Goal: Task Accomplishment & Management: Manage account settings

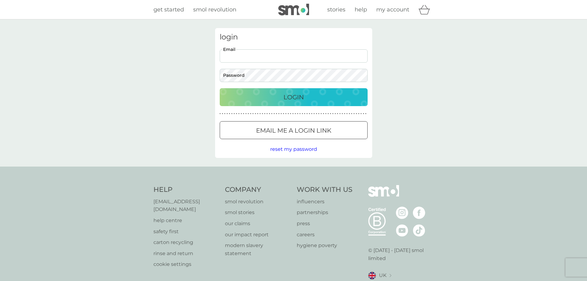
click at [253, 56] on input "Email" at bounding box center [294, 55] width 148 height 13
type input "[EMAIL_ADDRESS][DOMAIN_NAME]"
click at [220, 88] on button "Login" at bounding box center [294, 97] width 148 height 18
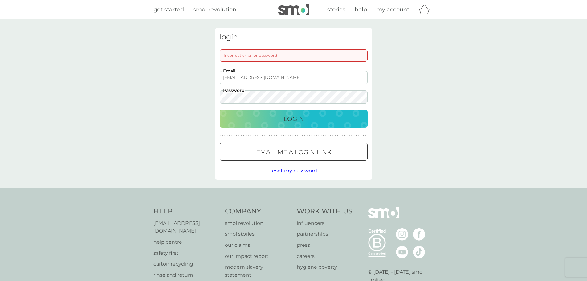
click at [0, 81] on html "get started smol revolution stories help my account login Incorrect email or pa…" at bounding box center [293, 167] width 587 height 334
click at [220, 110] on button "Login" at bounding box center [294, 119] width 148 height 18
click at [64, 80] on div "login Incorrect email or password [EMAIL_ADDRESS][DOMAIN_NAME] Email Password L…" at bounding box center [293, 103] width 587 height 169
click at [220, 110] on button "Login" at bounding box center [294, 119] width 148 height 18
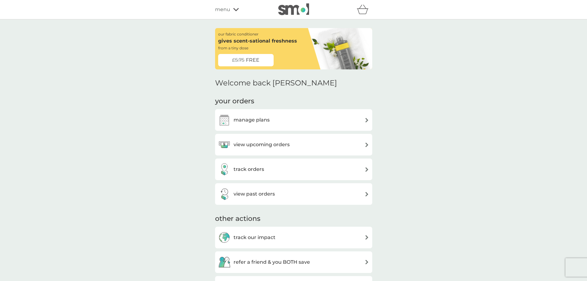
click at [238, 115] on div "manage plans" at bounding box center [243, 120] width 51 height 12
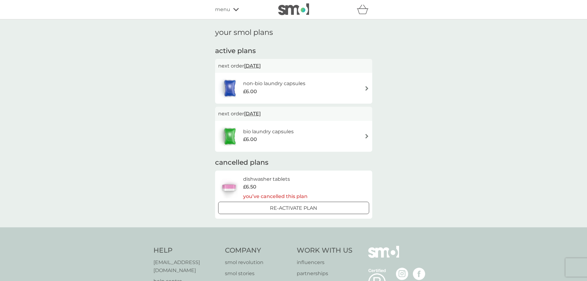
click at [271, 96] on div "non-bio laundry capsules £6.00" at bounding box center [277, 87] width 68 height 17
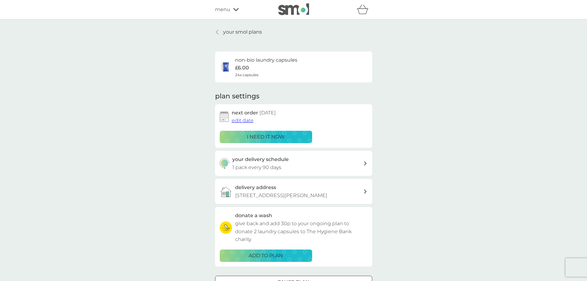
click at [305, 158] on div "your delivery schedule 1 pack every 90 days" at bounding box center [297, 163] width 131 height 16
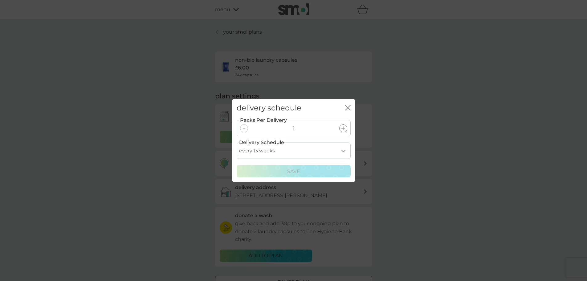
click at [344, 149] on select "every 1 week every 2 weeks every 3 weeks every 4 weeks every 5 weeks every 6 we…" at bounding box center [294, 150] width 114 height 16
select select "112"
click at [237, 142] on select "every 1 week every 2 weeks every 3 weeks every 4 weeks every 5 weeks every 6 we…" at bounding box center [294, 150] width 114 height 16
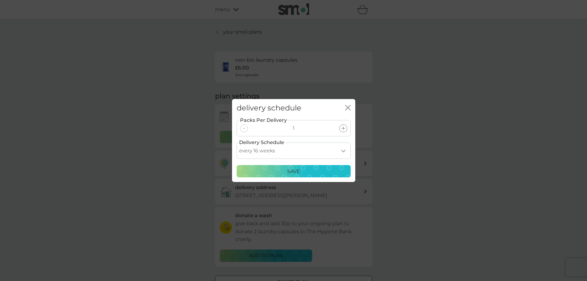
click at [289, 172] on p "Save" at bounding box center [293, 171] width 13 height 8
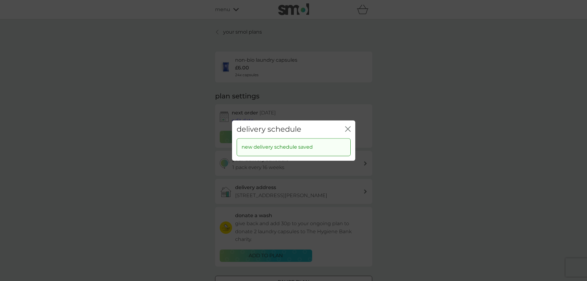
click at [347, 128] on icon "close" at bounding box center [348, 129] width 6 height 6
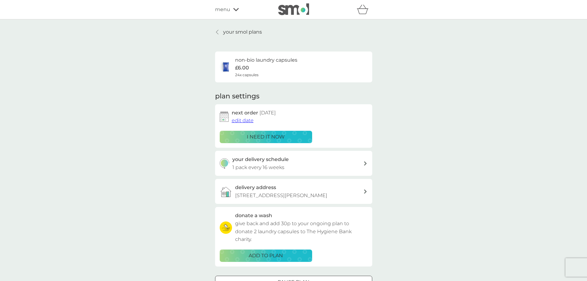
click at [238, 120] on span "edit date" at bounding box center [243, 120] width 22 height 6
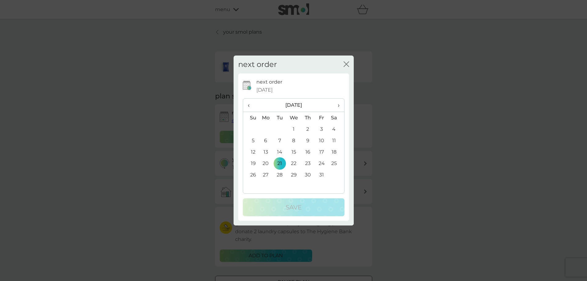
click at [249, 105] on span "‹" at bounding box center [251, 105] width 6 height 13
click at [339, 104] on span "›" at bounding box center [336, 105] width 6 height 13
click at [338, 106] on span "›" at bounding box center [336, 105] width 6 height 13
click at [320, 128] on td "5" at bounding box center [322, 128] width 14 height 11
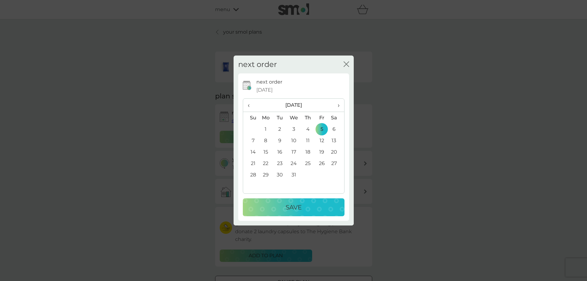
click at [301, 209] on p "Save" at bounding box center [294, 207] width 16 height 10
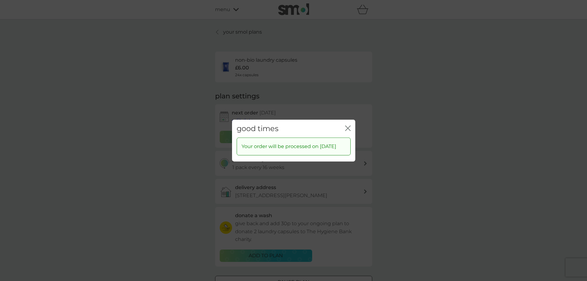
click at [349, 125] on icon "close" at bounding box center [348, 128] width 6 height 6
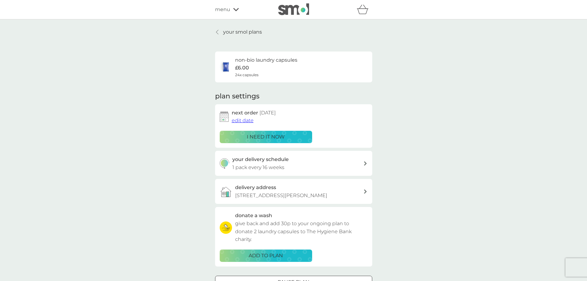
click at [246, 32] on p "your smol plans" at bounding box center [242, 32] width 39 height 8
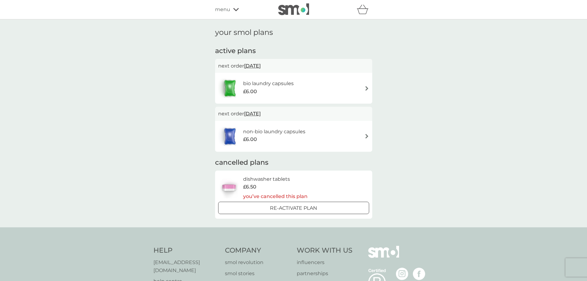
click at [261, 67] on span "21 Oct 2025" at bounding box center [252, 66] width 17 height 12
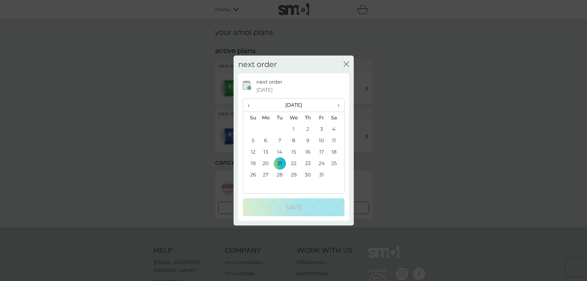
click at [337, 103] on span "›" at bounding box center [336, 105] width 6 height 13
click at [248, 107] on span "‹" at bounding box center [251, 105] width 6 height 13
click at [323, 128] on td "5" at bounding box center [322, 128] width 14 height 11
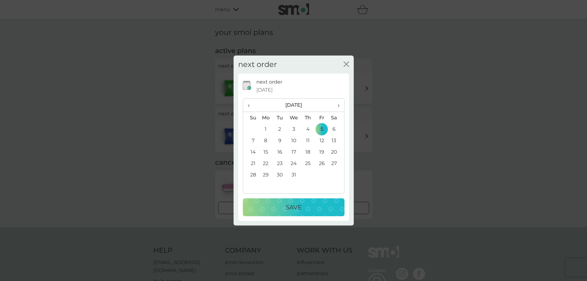
click at [290, 207] on p "Save" at bounding box center [294, 207] width 16 height 10
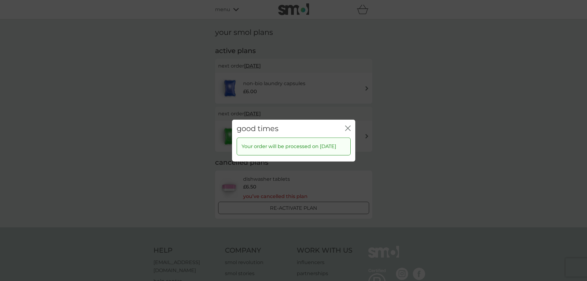
click at [347, 125] on icon "close" at bounding box center [346, 127] width 2 height 5
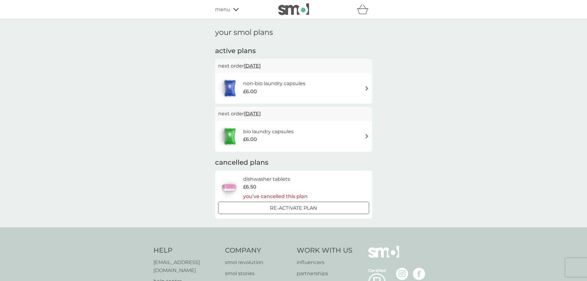
click at [288, 137] on div "£6.00" at bounding box center [268, 139] width 51 height 8
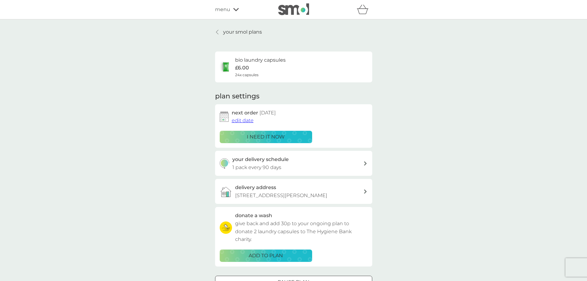
click at [330, 164] on div "your delivery schedule 1 pack every 90 days" at bounding box center [297, 163] width 131 height 16
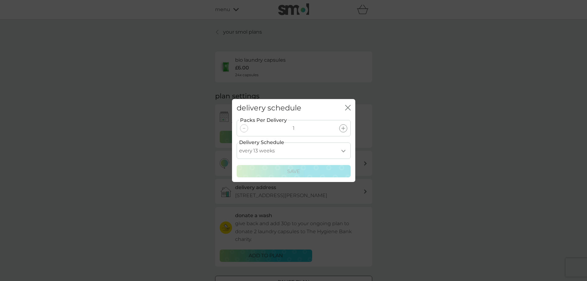
click at [335, 150] on select "every 1 week every 2 weeks every 3 weeks every 4 weeks every 5 weeks every 6 we…" at bounding box center [294, 150] width 114 height 16
select select "112"
click at [237, 142] on select "every 1 week every 2 weeks every 3 weeks every 4 weeks every 5 weeks every 6 we…" at bounding box center [294, 150] width 114 height 16
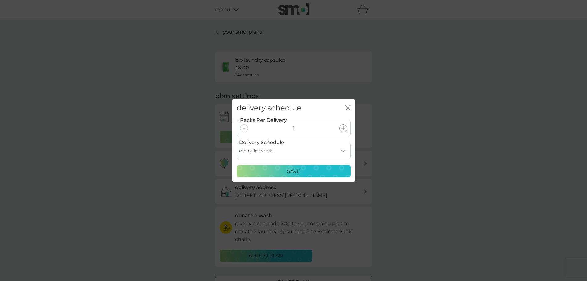
click at [284, 169] on div "Save" at bounding box center [294, 171] width 106 height 8
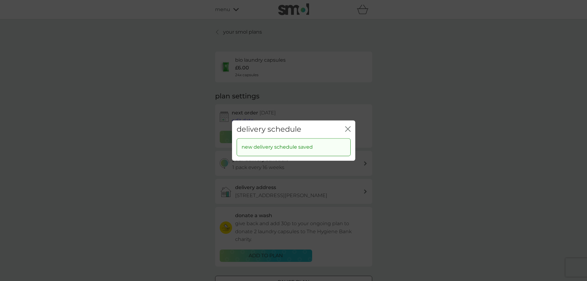
click at [347, 128] on icon "close" at bounding box center [346, 128] width 2 height 5
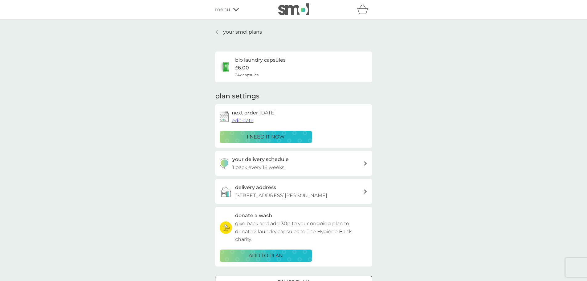
click at [250, 32] on p "your smol plans" at bounding box center [242, 32] width 39 height 8
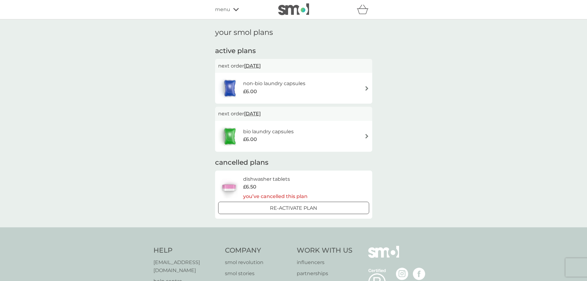
click at [222, 9] on span "menu" at bounding box center [222, 10] width 15 height 8
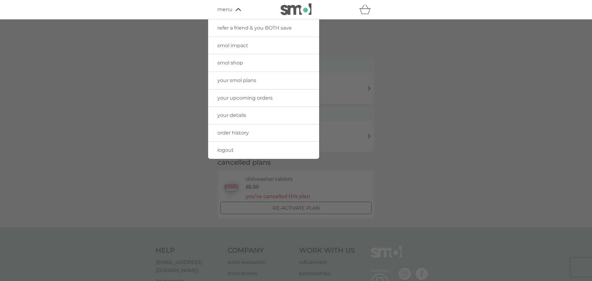
click at [422, 67] on div at bounding box center [296, 159] width 592 height 281
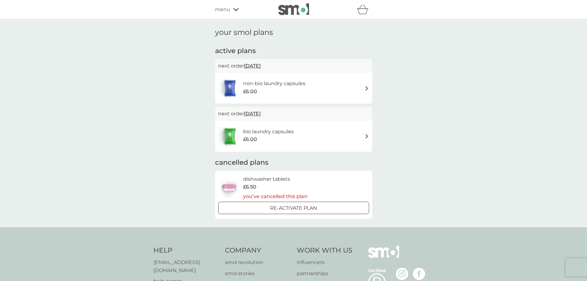
click at [301, 10] on img at bounding box center [293, 9] width 31 height 12
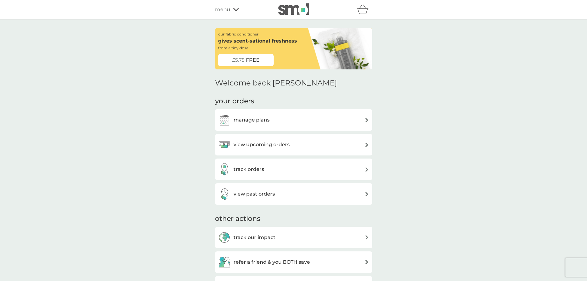
click at [289, 193] on div "view past orders" at bounding box center [293, 194] width 151 height 12
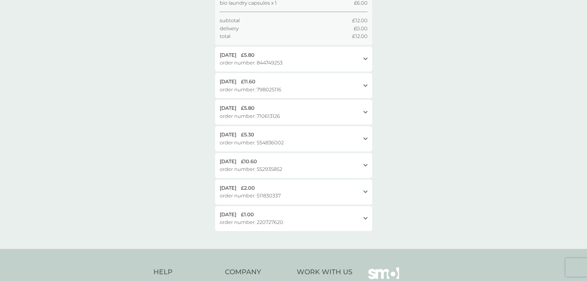
scroll to position [103, 0]
